Goal: Task Accomplishment & Management: Use online tool/utility

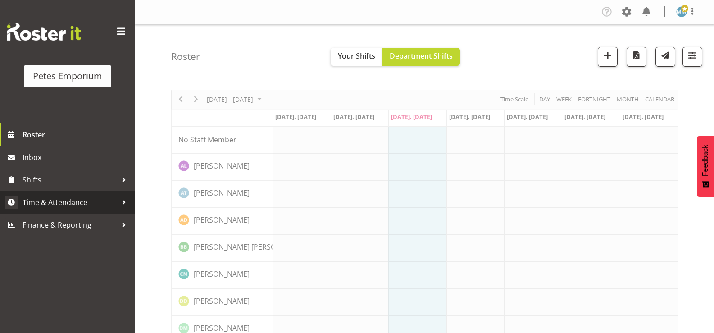
click at [74, 208] on span "Time & Attendance" at bounding box center [70, 203] width 95 height 14
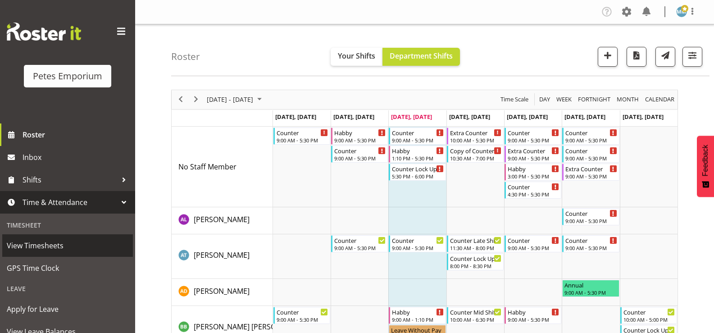
click at [46, 255] on link "View Timesheets" at bounding box center [67, 245] width 131 height 23
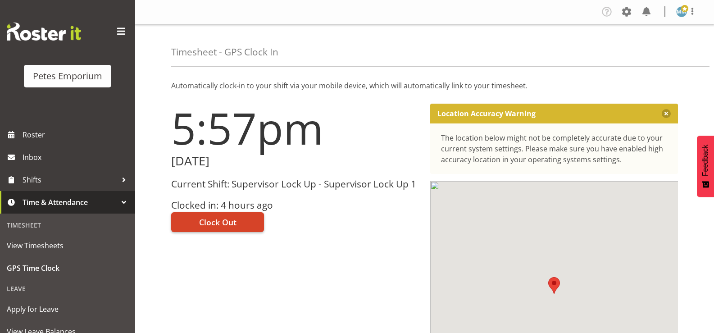
click at [217, 213] on button "Clock Out" at bounding box center [217, 222] width 93 height 20
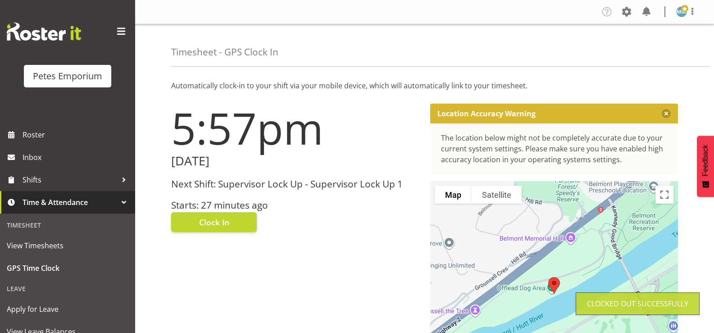
click at [686, 16] on figure at bounding box center [681, 11] width 11 height 11
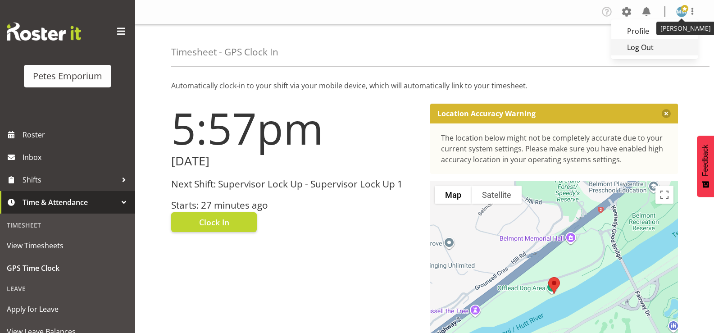
click at [642, 45] on link "Log Out" at bounding box center [654, 47] width 87 height 16
